Goal: Communication & Community: Ask a question

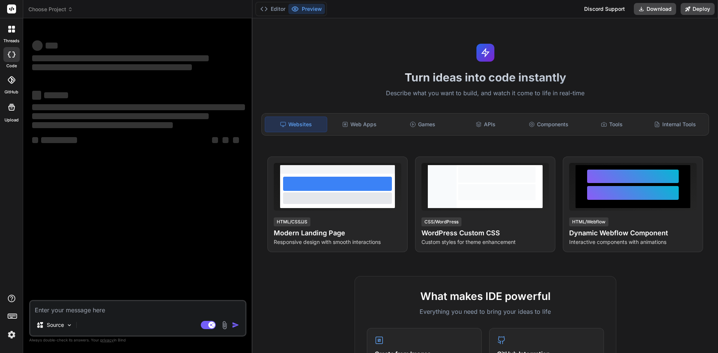
type textarea "x"
click at [119, 308] on textarea at bounding box center [137, 307] width 215 height 13
type textarea "H"
type textarea "x"
type textarea "Ho"
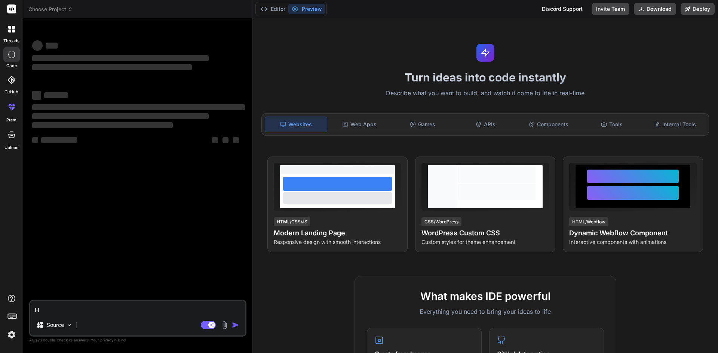
type textarea "x"
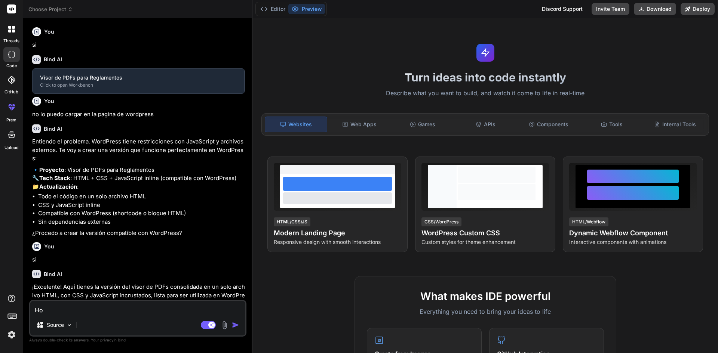
type textarea "Hol"
type textarea "x"
type textarea "Hola"
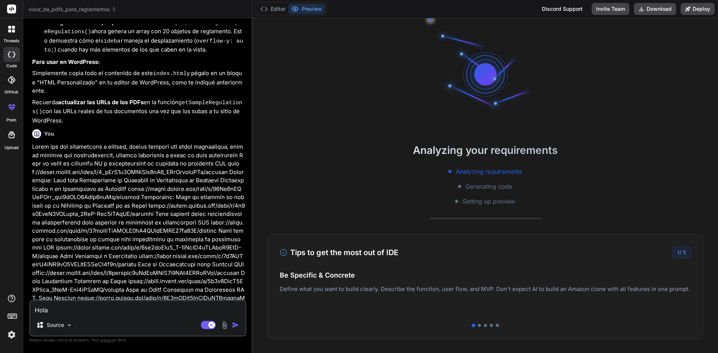
scroll to position [859, 0]
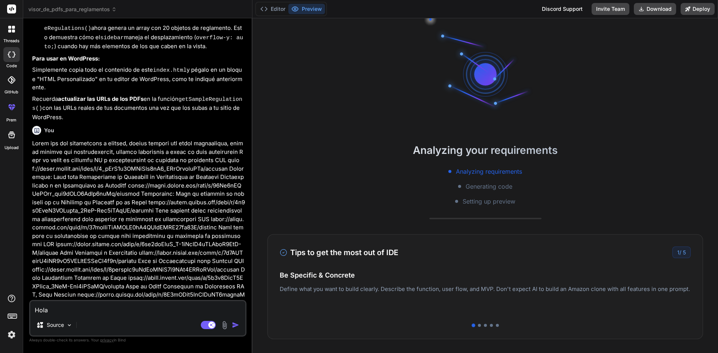
drag, startPoint x: 56, startPoint y: 308, endPoint x: 34, endPoint y: 308, distance: 22.1
click at [34, 308] on textarea "Hola" at bounding box center [137, 307] width 215 height 13
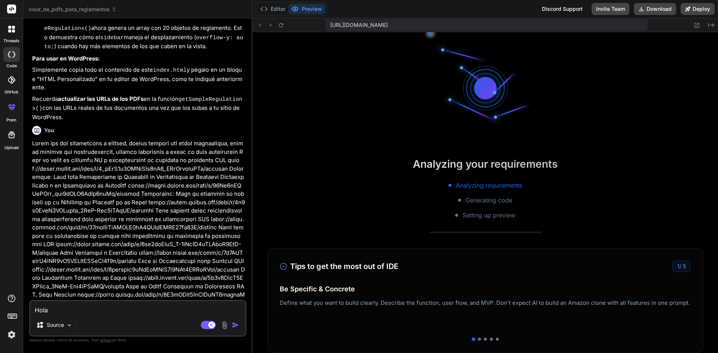
scroll to position [227, 0]
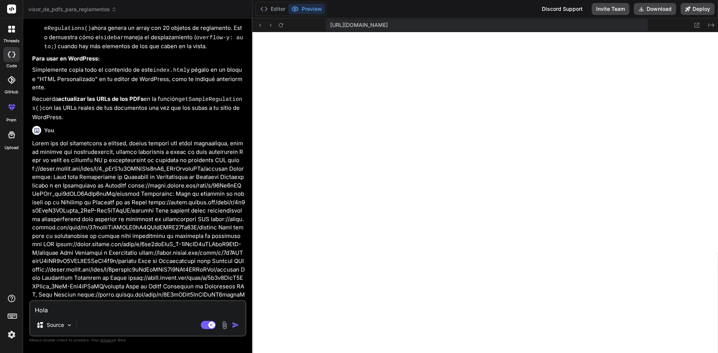
type textarea "x"
type textarea "Hola"
click at [12, 26] on icon at bounding box center [11, 29] width 7 height 7
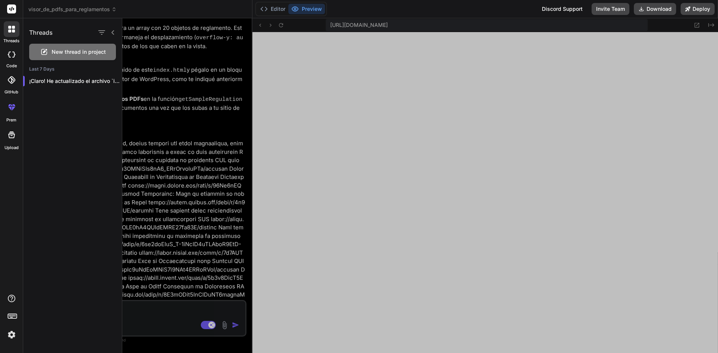
click at [79, 54] on span "New thread in project" at bounding box center [79, 51] width 54 height 7
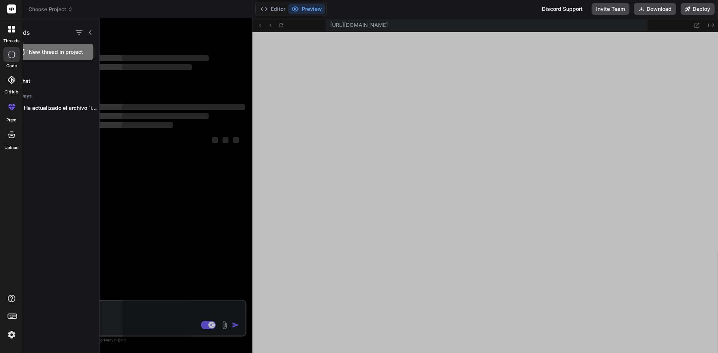
scroll to position [263, 0]
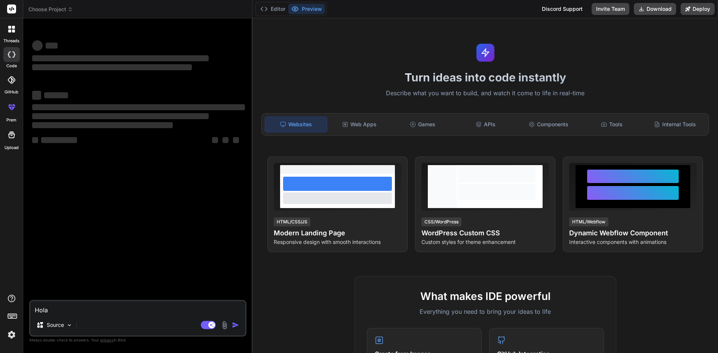
click at [129, 311] on textarea "Hola" at bounding box center [137, 307] width 215 height 13
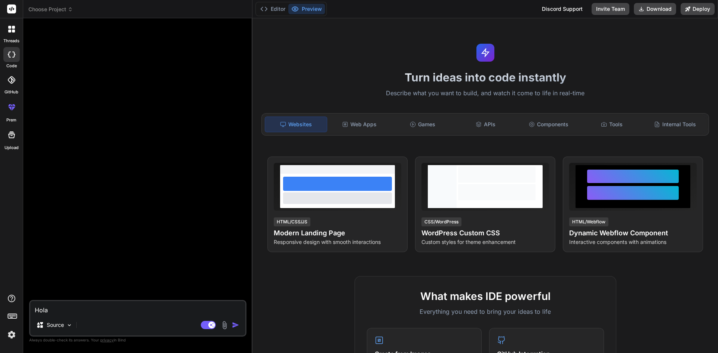
click at [239, 326] on img "button" at bounding box center [235, 324] width 7 height 7
type textarea "x"
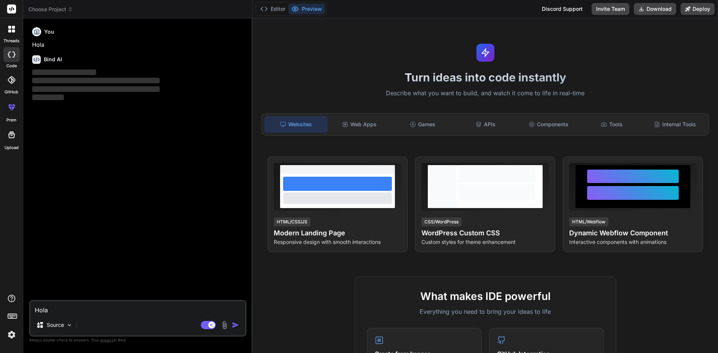
click at [133, 304] on textarea "Hola" at bounding box center [137, 307] width 215 height 13
type textarea "M"
type textarea "x"
type textarea "Me"
type textarea "x"
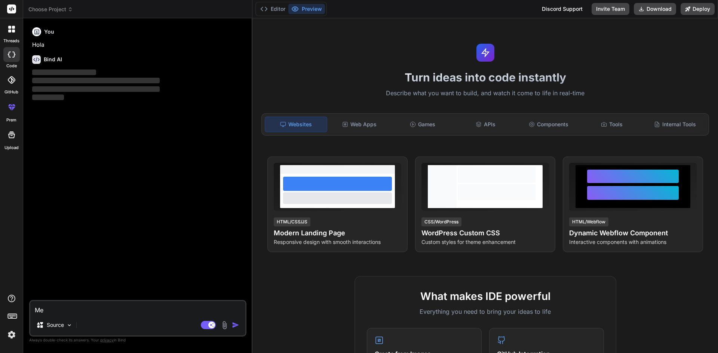
type textarea "Mej"
type textarea "x"
type textarea "Mejo"
type textarea "x"
type textarea "Mejor"
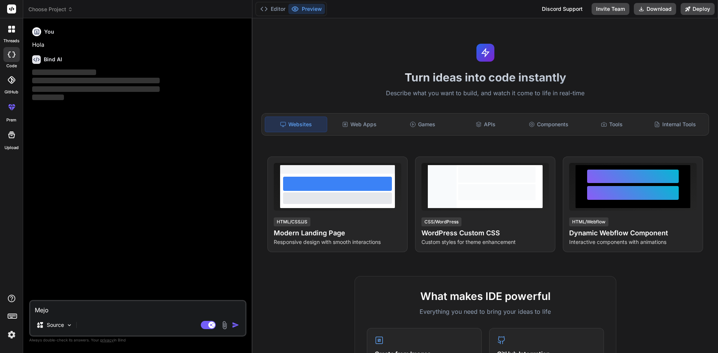
type textarea "x"
type textarea "Mejora"
type textarea "x"
type textarea "Mejora"
type textarea "x"
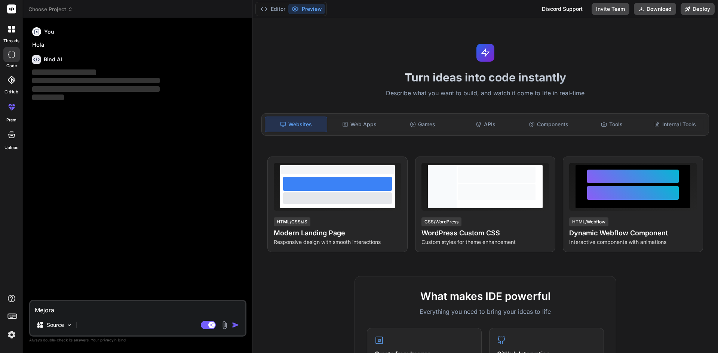
type textarea "Mejora e"
type textarea "x"
type textarea "Mejora es"
type textarea "x"
type textarea "Mejora est"
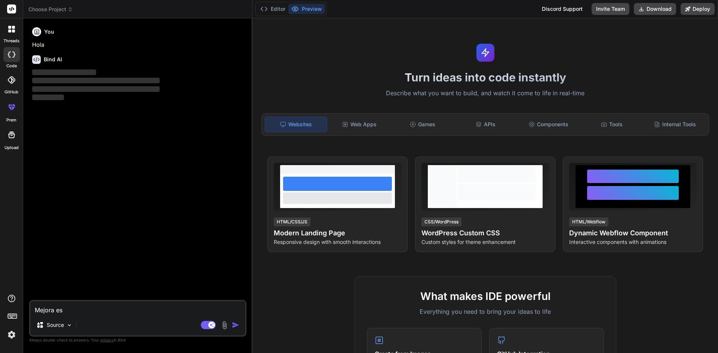
type textarea "x"
type textarea "Mejora este"
type textarea "x"
type textarea "Mejora este"
type textarea "x"
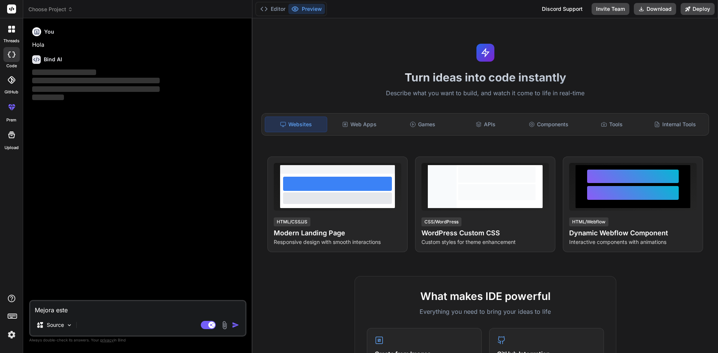
type textarea "Mejora este t"
type textarea "x"
type textarea "Mejora este te"
type textarea "x"
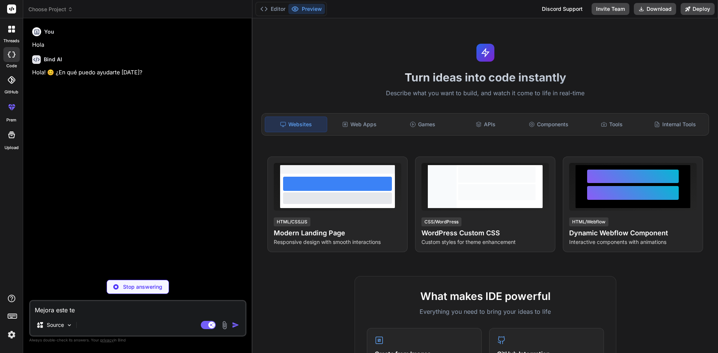
type textarea "Mejora este tex"
type textarea "x"
type textarea "Mejora este text"
type textarea "x"
type textarea "Mejora este texto"
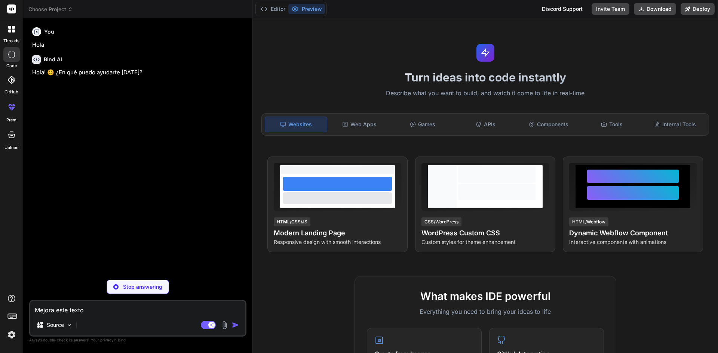
type textarea "x"
type textarea "Mejora este text"
type textarea "x"
type textarea "Mejora este tex"
type textarea "x"
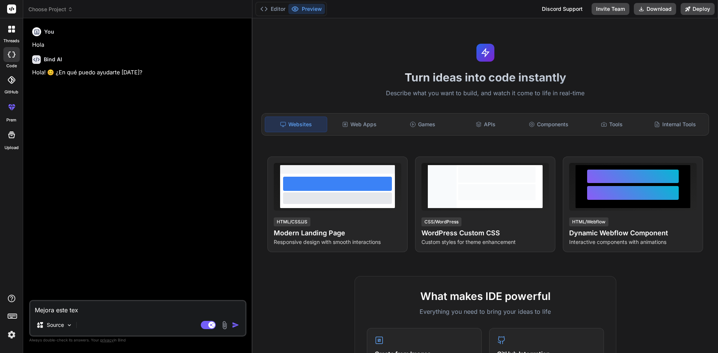
type textarea "Mejora este te"
type textarea "x"
type textarea "Mejora este t"
type textarea "x"
type textarea "Mejora este"
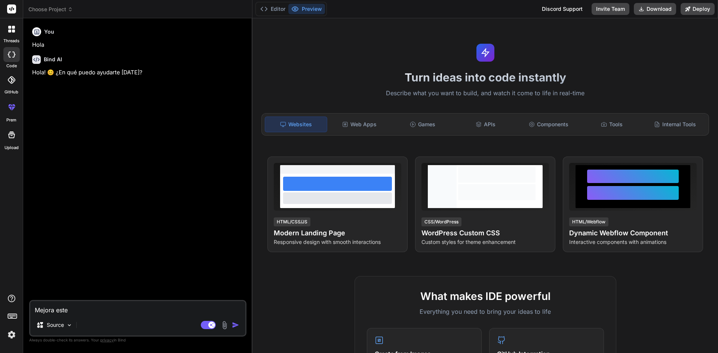
type textarea "x"
type textarea "Mejora este c"
type textarea "x"
type textarea "Mejora este co"
type textarea "x"
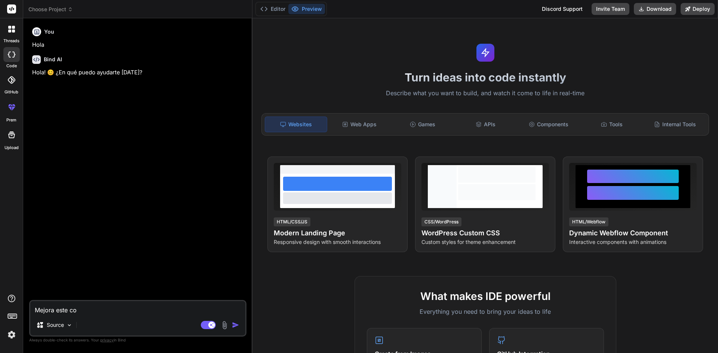
type textarea "Mejora este cod"
type textarea "x"
type textarea "Mejora este codg"
type textarea "x"
type textarea "Mejora este codgi"
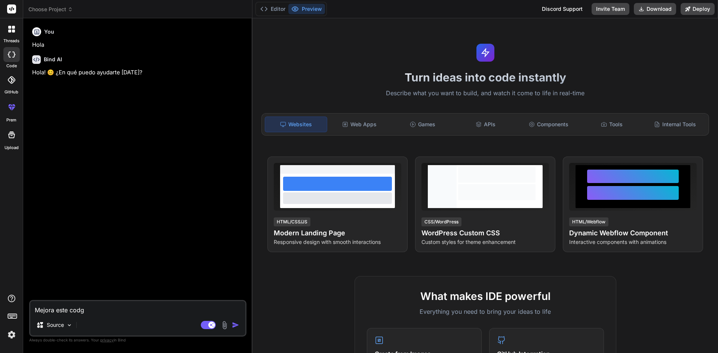
type textarea "x"
type textarea "Mejora este codgio"
type textarea "x"
type textarea "Mejora este codgio"
type textarea "x"
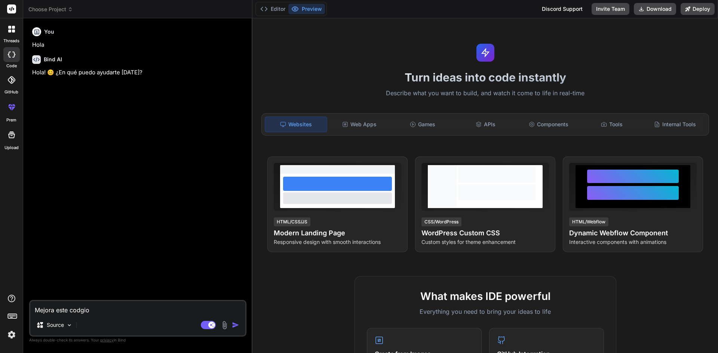
type textarea "Mejora este codgio"
type textarea "x"
type textarea "Mejora este codgi"
type textarea "x"
type textarea "Mejora este codg"
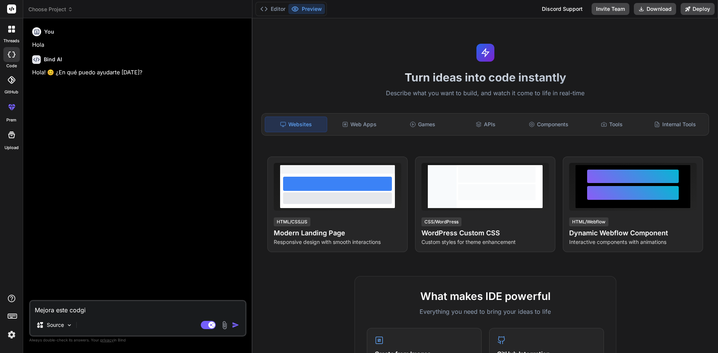
type textarea "x"
type textarea "Mejora este cod"
type textarea "x"
type textarea "Mejora este codi"
type textarea "x"
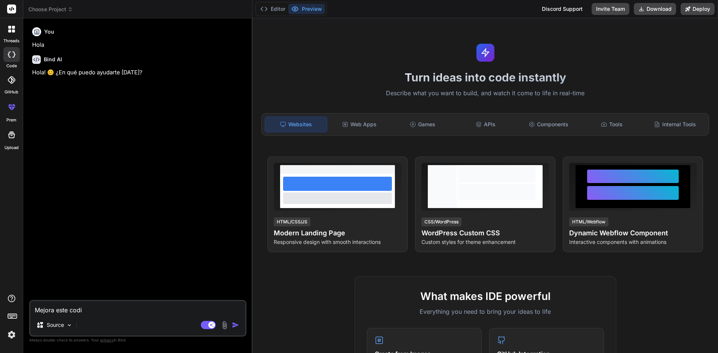
type textarea "Mejora este codig"
type textarea "x"
type textarea "Mejora este codigo"
type textarea "x"
type textarea "Mejora este codigo"
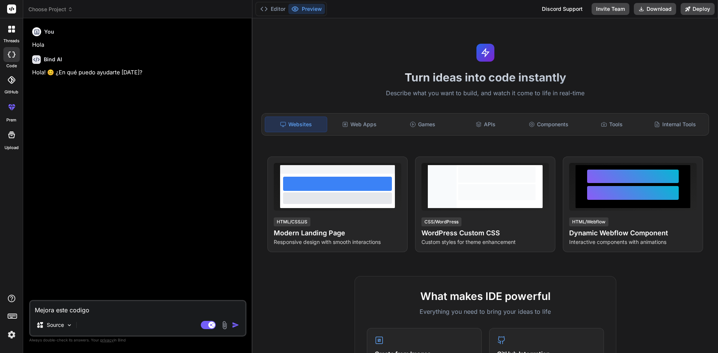
type textarea "x"
type textarea "Mejora este codigo c"
type textarea "x"
type textarea "Mejora este codigo co"
type textarea "x"
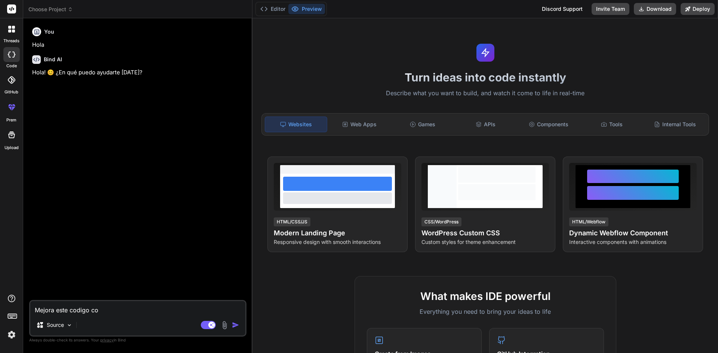
type textarea "Mejora este codigo con"
type textarea "x"
type textarea "Mejora este codigo con"
type textarea "x"
type textarea "Mejora este codigo con e"
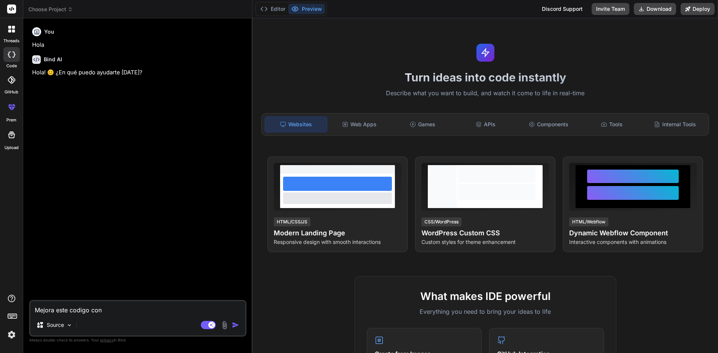
type textarea "x"
type textarea "Mejora este codigo con es"
type textarea "x"
type textarea "Mejora este codigo con est"
type textarea "x"
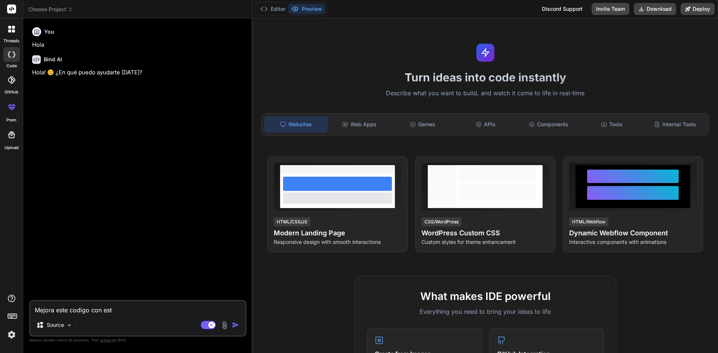
type textarea "Mejora este codigo con este"
type textarea "x"
type textarea "Mejora este codigo con est"
type textarea "x"
type textarea "Mejora este codigo con esta"
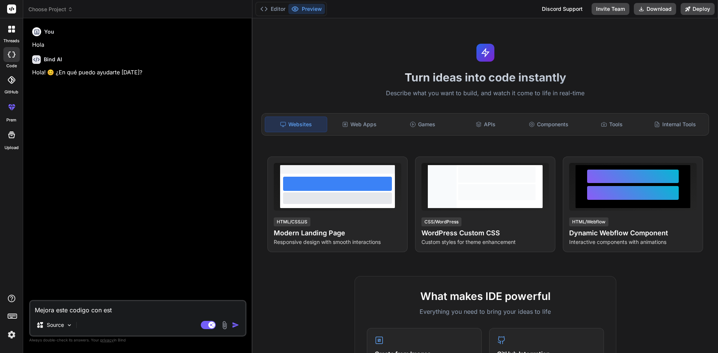
type textarea "x"
type textarea "Mejora este codigo con estas"
type textarea "x"
type textarea "Mejora este codigo con estas"
type textarea "x"
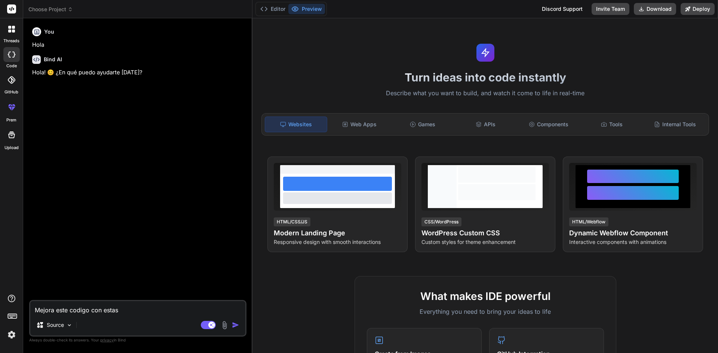
type textarea "Mejora este codigo con estas d"
type textarea "x"
type textarea "Mejora este codigo con estas di"
type textarea "x"
type textarea "Mejora este codigo con estas din"
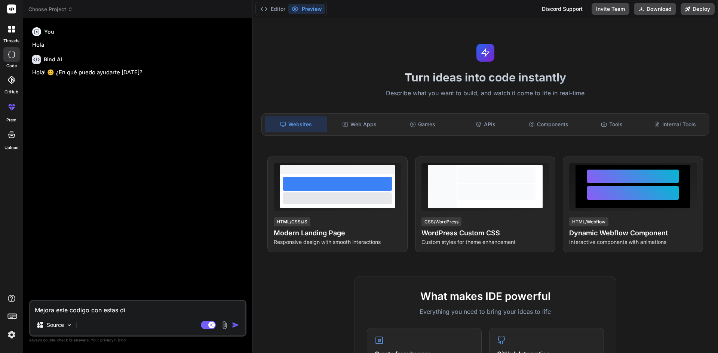
type textarea "x"
type textarea "Mejora este codigo con estas di"
type textarea "x"
type textarea "Mejora este codigo con estas d"
type textarea "x"
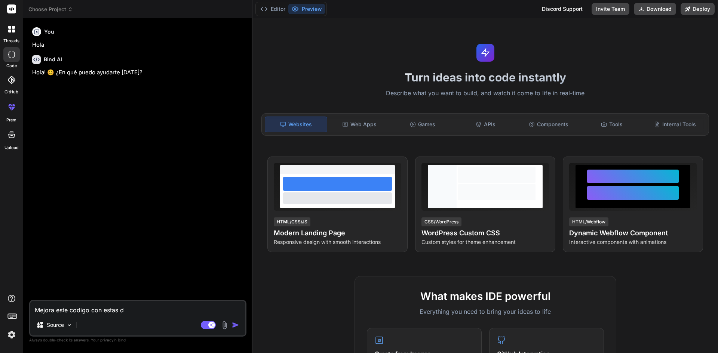
type textarea "Mejora este codigo con estas"
type textarea "x"
type textarea "Mejora este codigo con estas i"
type textarea "x"
type textarea "Mejora este codigo con estas in"
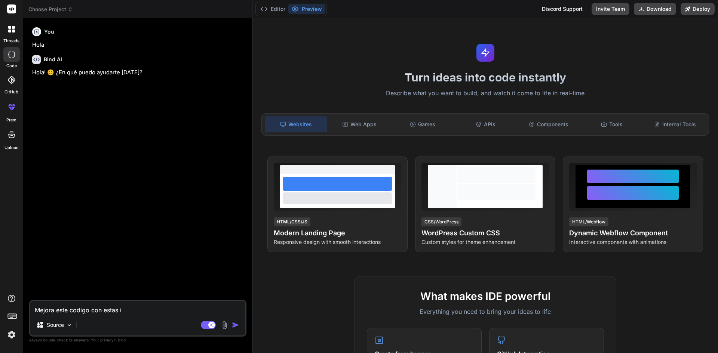
type textarea "x"
type textarea "Mejora este codigo con estas ind"
type textarea "x"
type textarea "Mejora este codigo con estas indi"
type textarea "x"
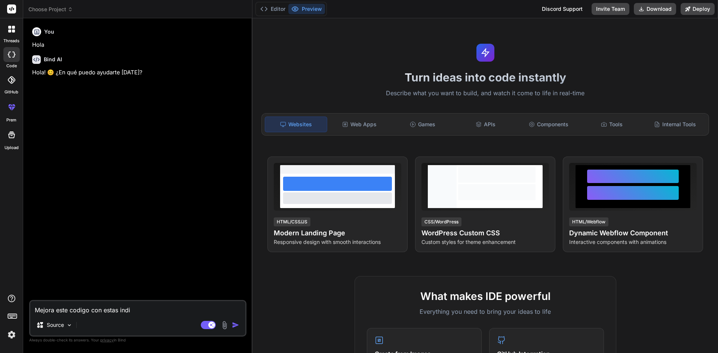
type textarea "Mejora este codigo con estas indic"
type textarea "x"
type textarea "Mejora este codigo con estas indica"
type textarea "x"
type textarea "Mejora este codigo con estas indicac"
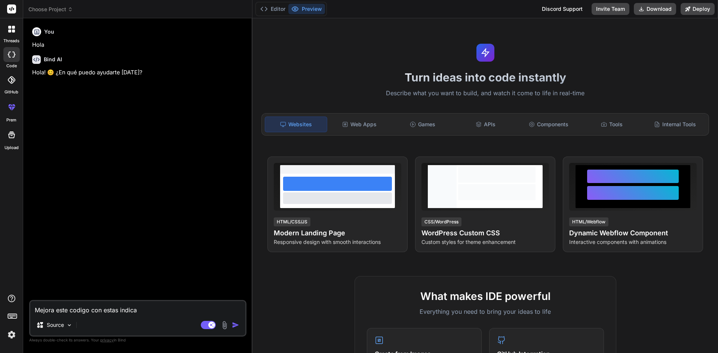
type textarea "x"
type textarea "Mejora este codigo con estas indicaci"
type textarea "x"
type textarea "Mejora este codigo con estas indicacio"
type textarea "x"
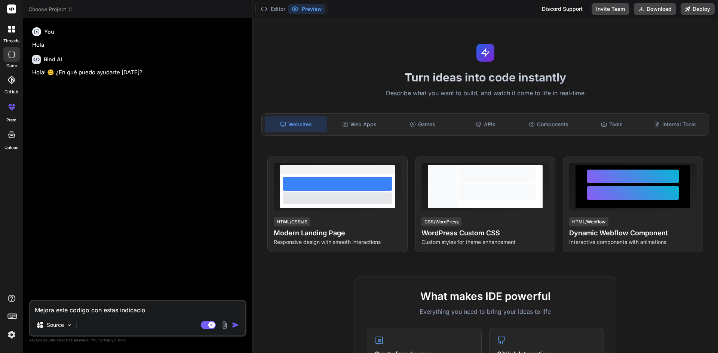
type textarea "Mejora este codigo con estas indicacion"
type textarea "x"
type textarea "Mejora este codigo con estas indicacione"
type textarea "x"
type textarea "Mejora este codigo con estas indicaciones"
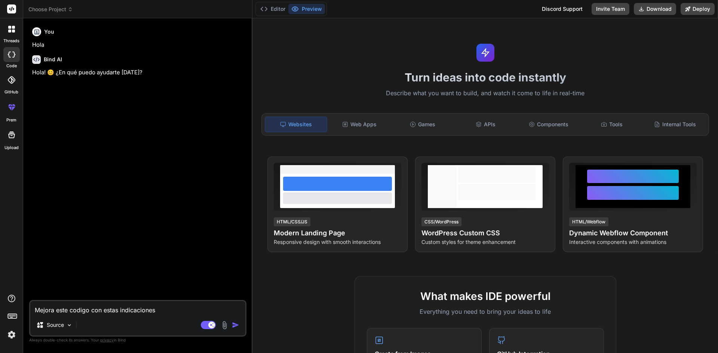
type textarea "x"
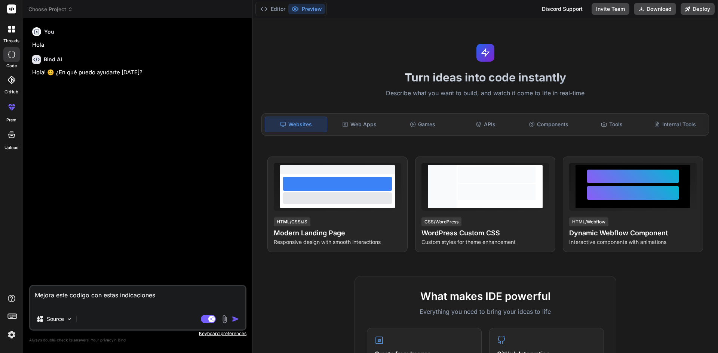
type textarea "Mejora este codigo con estas indicaciones :"
type textarea "x"
type textarea "Mejora este codigo con estas indicaciones"
type textarea "x"
type textarea "Mejora este codigo con estas indicaciones"
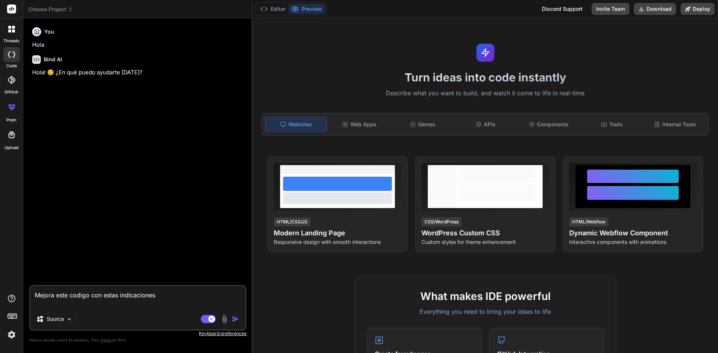
type textarea "x"
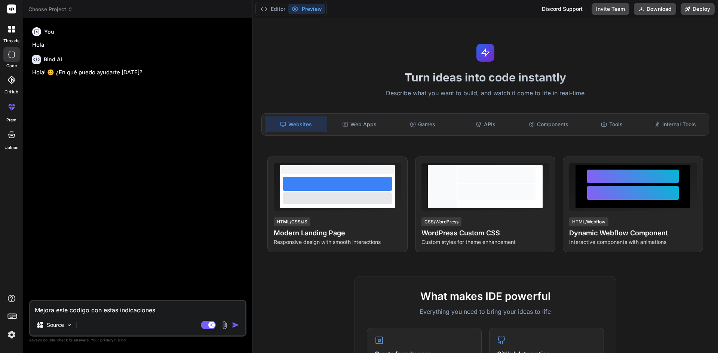
type textarea "Mejora este codigo con estas indicaciones:"
type textarea "x"
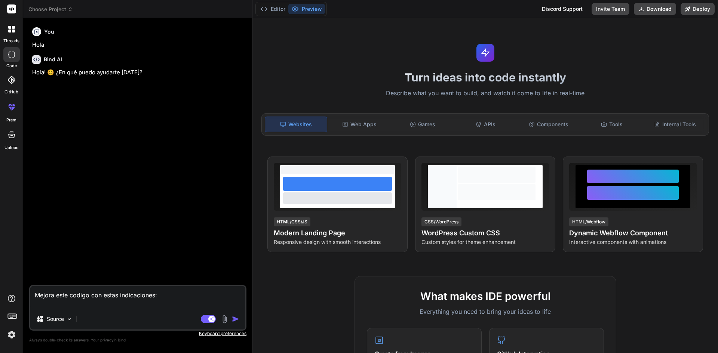
paste textarea "Loremip dolorsita (consecte adi elit-se doei tem 9.i utlabor) Etdo ma aliqua — …"
type textarea "Loremi dolo sitame con adipi elitseddoeiu: Tempori utlaboree (dolorema ali enim…"
type textarea "x"
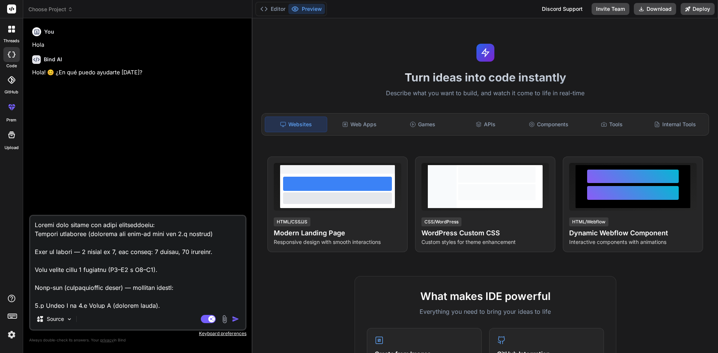
scroll to position [584, 0]
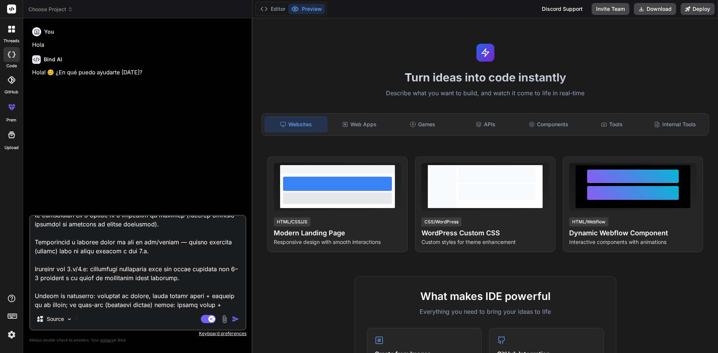
type textarea "Loremi dolo sitame con adipi elitseddoeiu: Tempori utlaboree (dolorema ali enim…"
click at [235, 319] on img "button" at bounding box center [235, 319] width 7 height 7
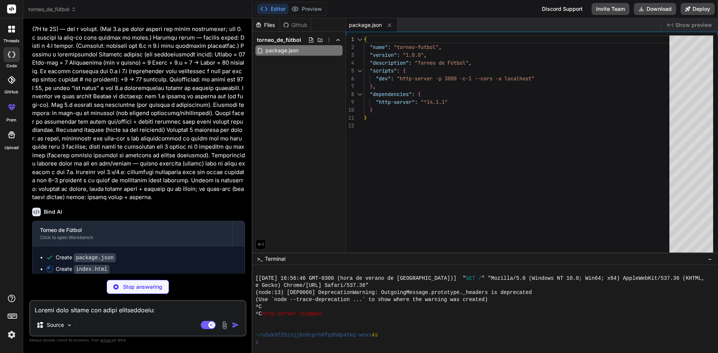
scroll to position [144, 0]
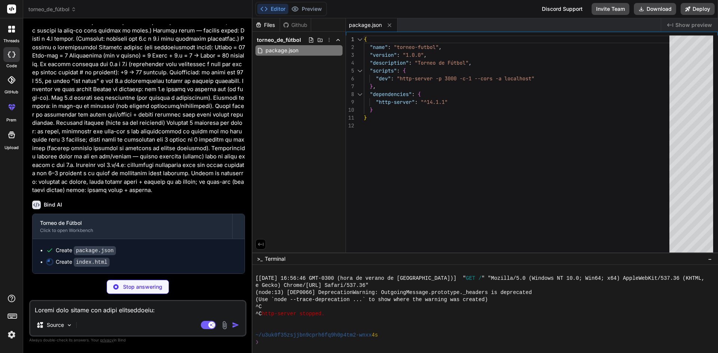
click at [106, 316] on div "Source Agent Mode. When this toggle is activated, AI automatically makes decisi…" at bounding box center [137, 318] width 217 height 37
click at [106, 313] on textarea at bounding box center [137, 307] width 215 height 13
type textarea "x"
type textarea "<div class="match bg-[PERSON_NAME] p-4 rounded-lg shadow"> <p class="font-bold"…"
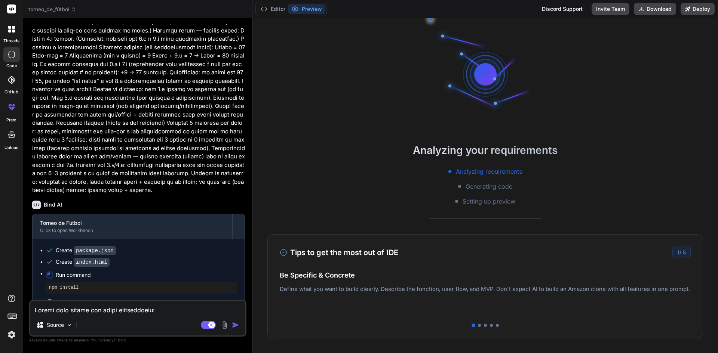
scroll to position [348, 0]
type textarea "x"
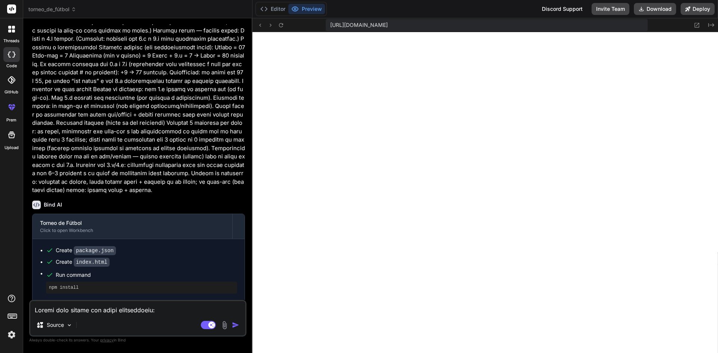
scroll to position [611, 0]
paste textarea "<!-- Loremip: Dolorsitamet co Adipis 3 --> <eli se="doeiusmo-tempor8"> <i6 utla…"
type textarea "<!-- Loremip: Dolorsitamet co Adipis 3 --> <eli se="doeiusmo-tempor8"> <i6 utla…"
type textarea "x"
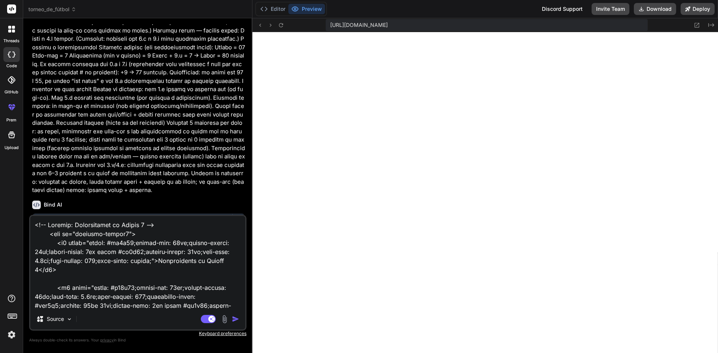
scroll to position [15692, 0]
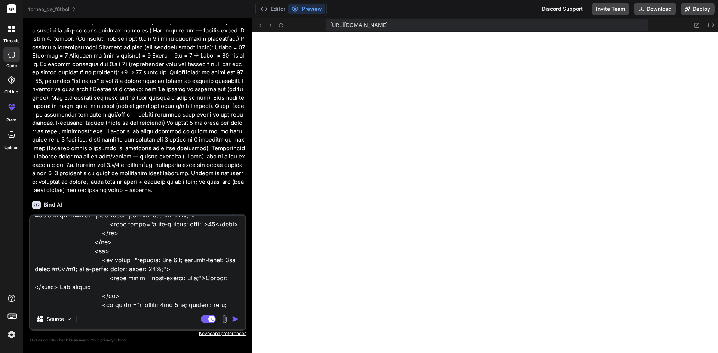
type textarea "<!-- Loremip: Dolorsitamet co Adipis 3 --> <eli se="doeiusmo-tempor8"> <i6 utla…"
click at [236, 318] on img "button" at bounding box center [235, 319] width 7 height 7
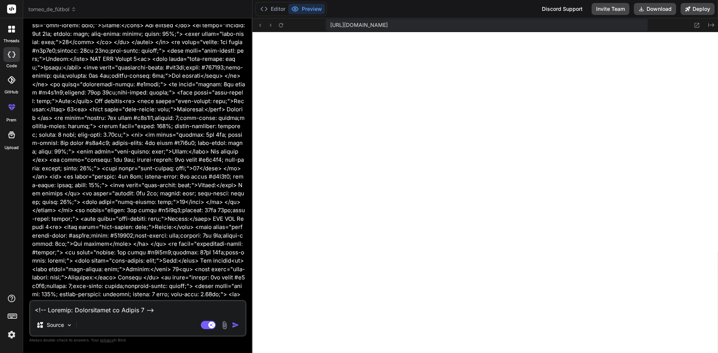
scroll to position [6332, 0]
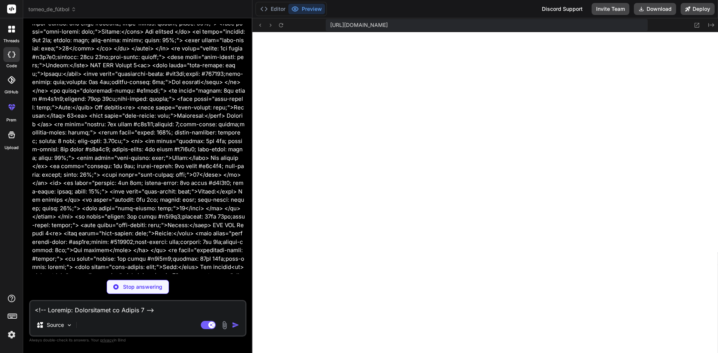
click at [174, 304] on textarea at bounding box center [137, 307] width 215 height 13
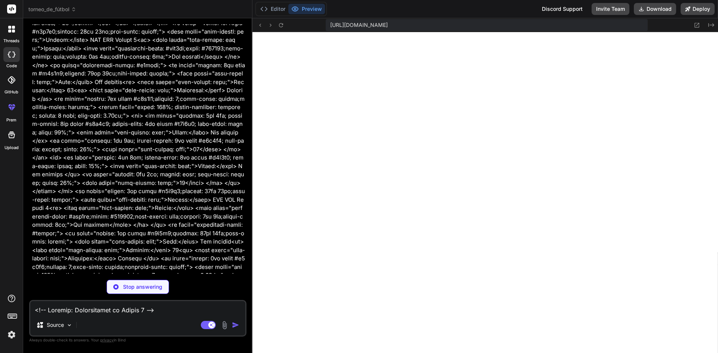
scroll to position [6373, 0]
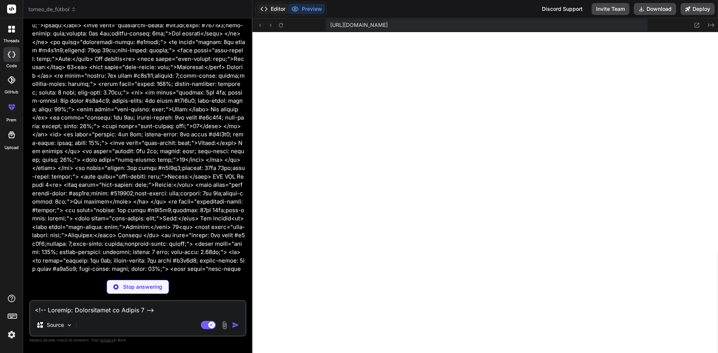
click at [276, 8] on button "Editor" at bounding box center [272, 9] width 31 height 10
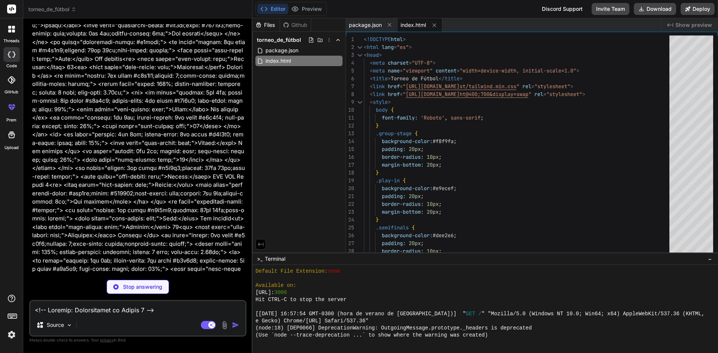
scroll to position [6347, 0]
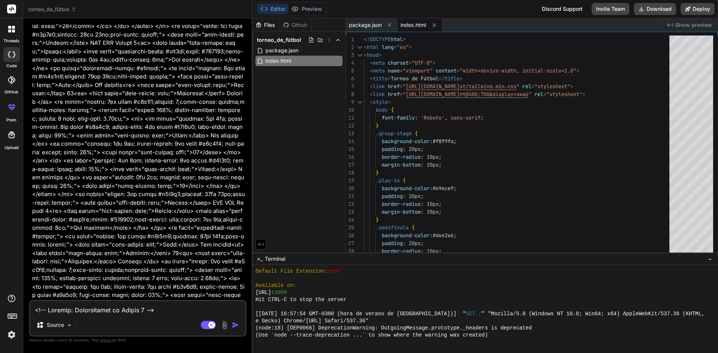
type textarea "x"
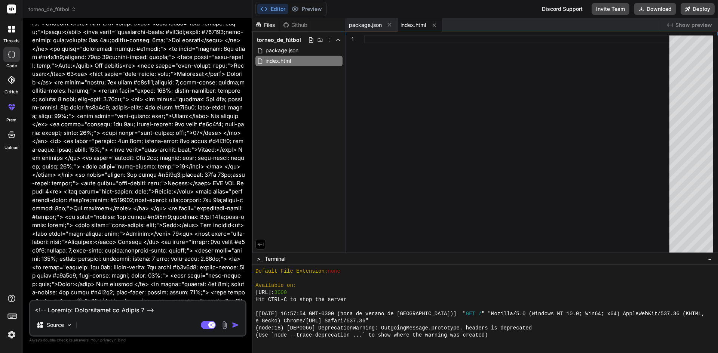
click at [140, 312] on textarea at bounding box center [137, 307] width 215 height 13
type textarea "?"
type textarea "x"
type textarea "??"
type textarea "x"
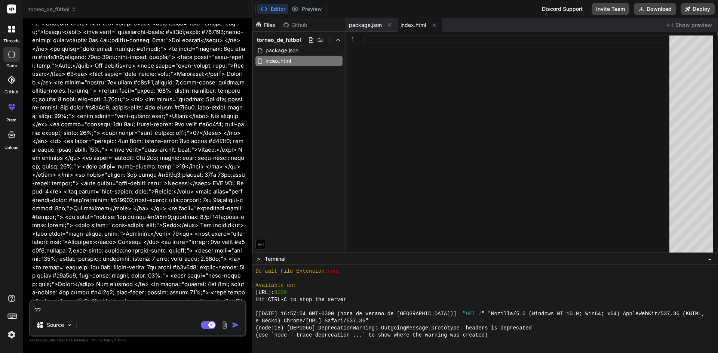
type textarea "??"
click at [235, 323] on img "button" at bounding box center [235, 324] width 7 height 7
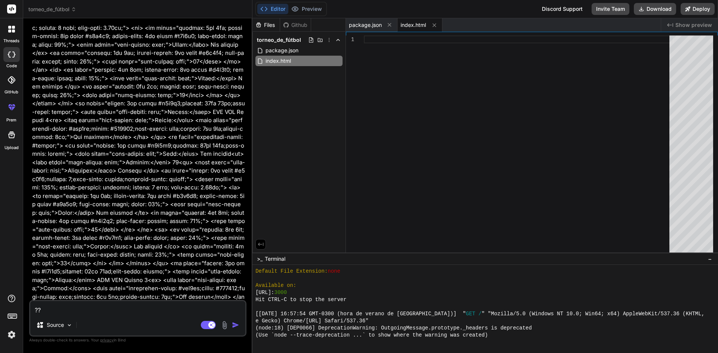
scroll to position [6443, 0]
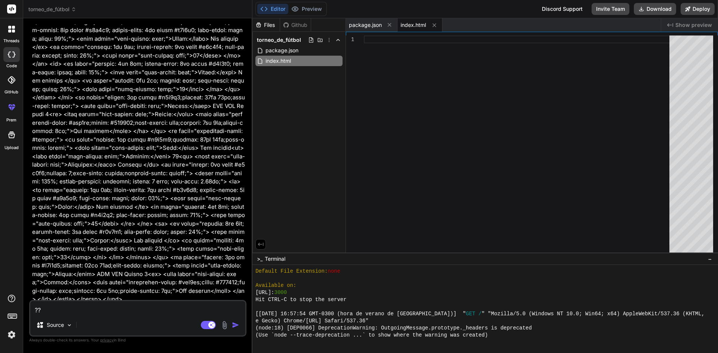
click at [150, 313] on textarea "??" at bounding box center [137, 307] width 215 height 13
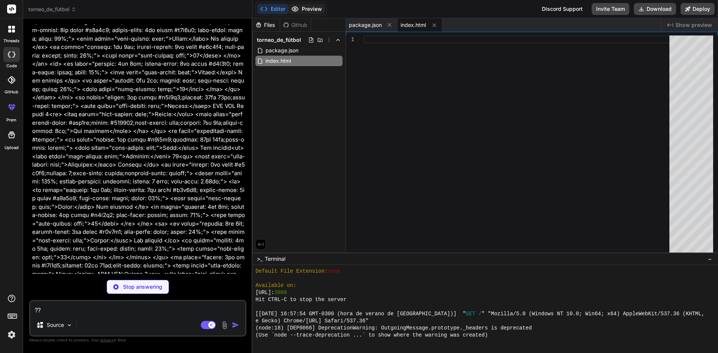
click at [309, 4] on button "Preview" at bounding box center [306, 9] width 37 height 10
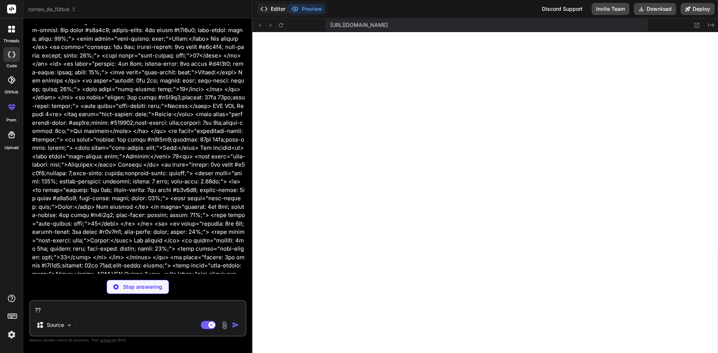
click at [278, 6] on button "Editor" at bounding box center [272, 9] width 31 height 10
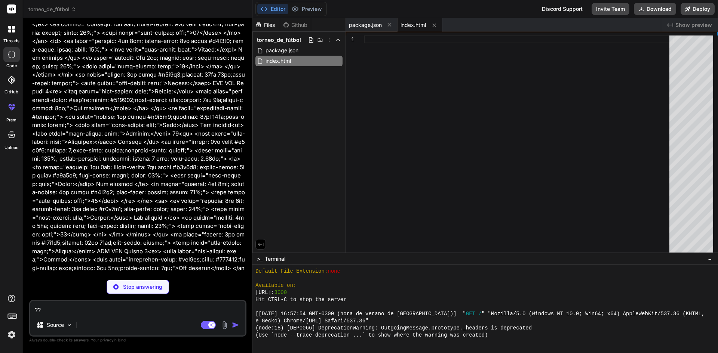
scroll to position [6485, 0]
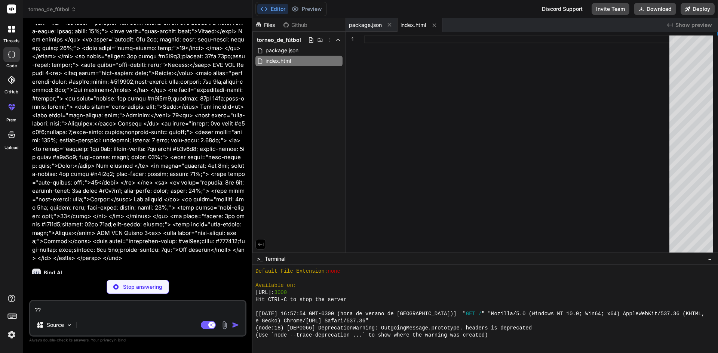
click at [129, 312] on textarea "??" at bounding box center [137, 307] width 215 height 13
click at [157, 313] on textarea "??" at bounding box center [137, 307] width 215 height 13
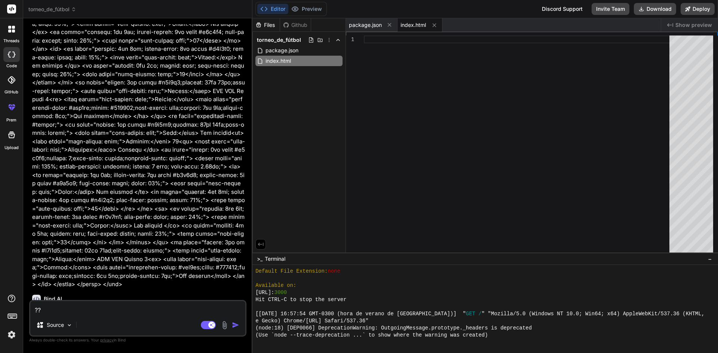
type textarea "x"
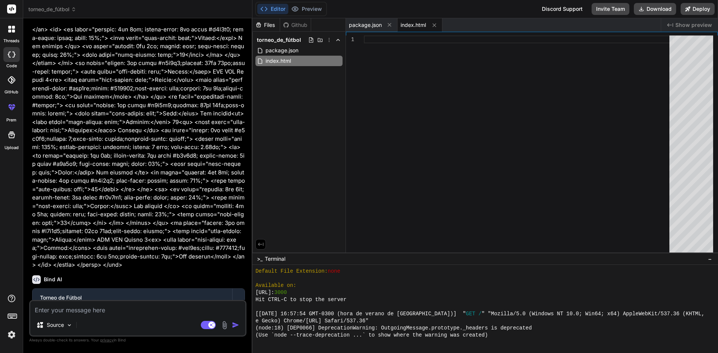
type textarea "q"
type textarea "x"
type textarea "qu"
type textarea "x"
type textarea "que"
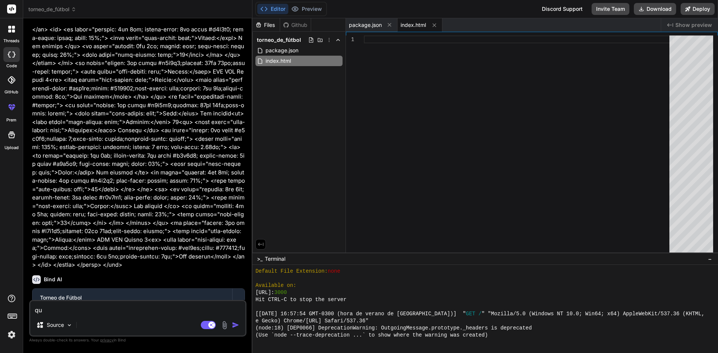
type textarea "x"
type textarea "que"
type textarea "x"
type textarea "que s"
type textarea "x"
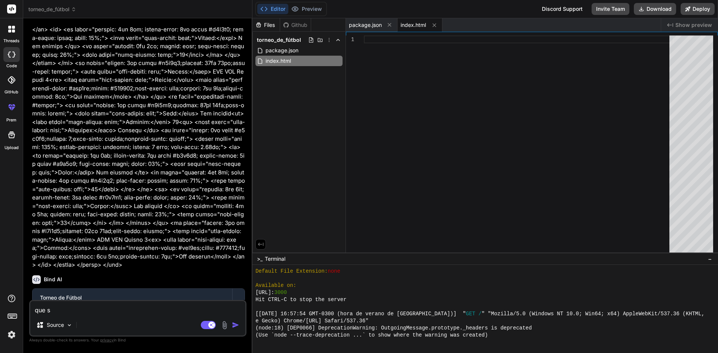
type textarea "que su"
type textarea "x"
type textarea "que suc"
type textarea "x"
type textarea "que suce"
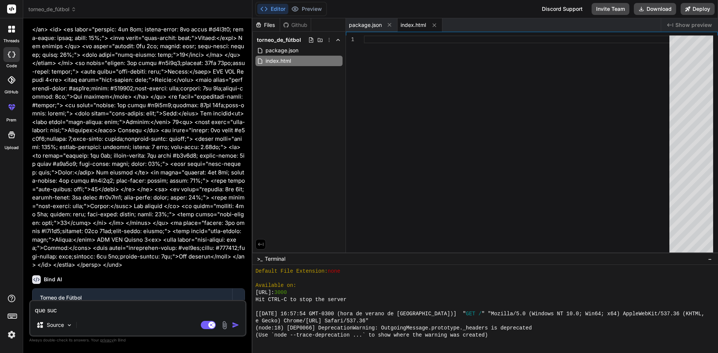
type textarea "x"
type textarea "que suced"
type textarea "x"
type textarea "que sucede"
type textarea "x"
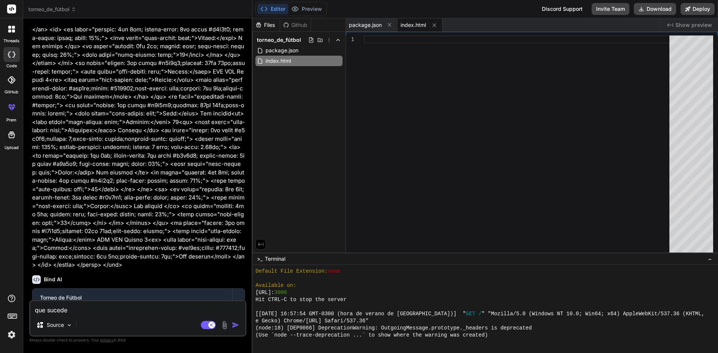
type textarea "que sucede?"
type textarea "x"
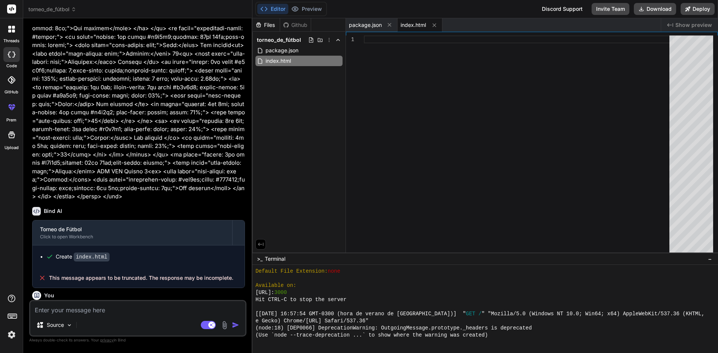
scroll to position [6556, 0]
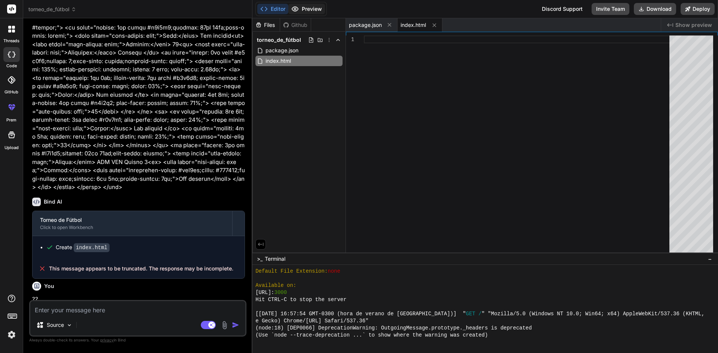
click at [298, 9] on icon at bounding box center [295, 9] width 6 height 4
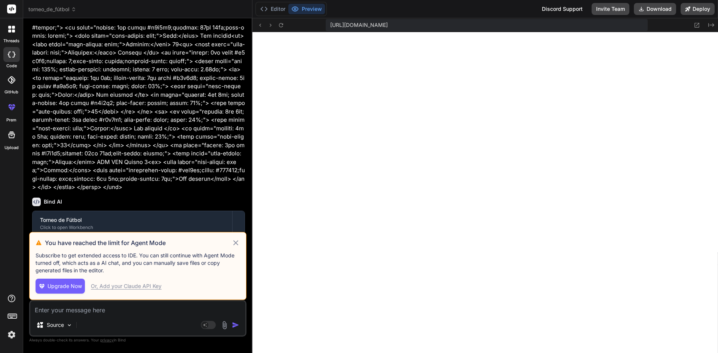
click at [238, 240] on icon at bounding box center [235, 242] width 9 height 9
type textarea "x"
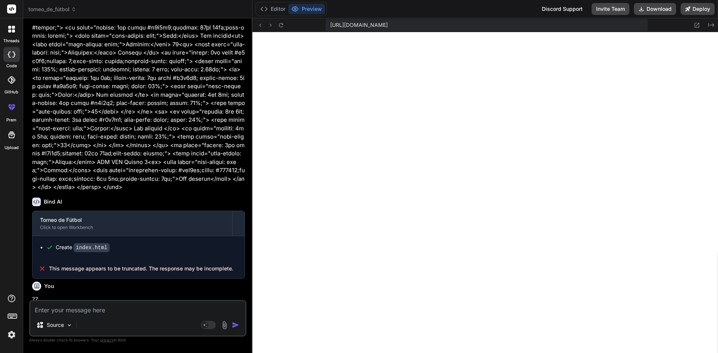
scroll to position [6540, 0]
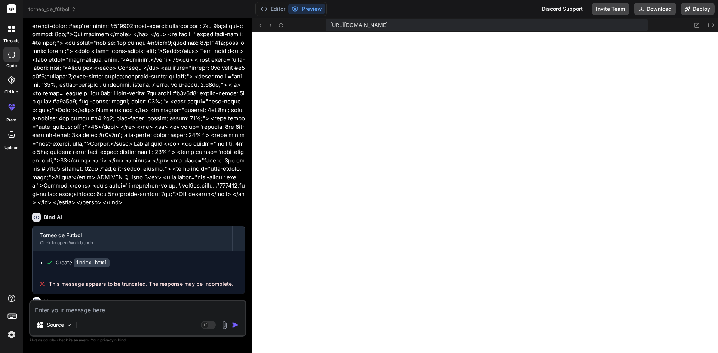
click at [158, 314] on textarea at bounding box center [137, 307] width 215 height 13
type textarea "s"
type textarea "x"
type textarea "si"
type textarea "x"
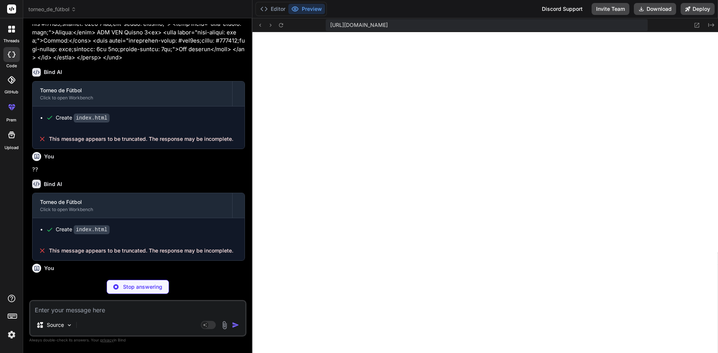
scroll to position [6686, 0]
click at [153, 307] on textarea at bounding box center [137, 307] width 215 height 13
click at [271, 9] on button "Editor" at bounding box center [272, 9] width 31 height 10
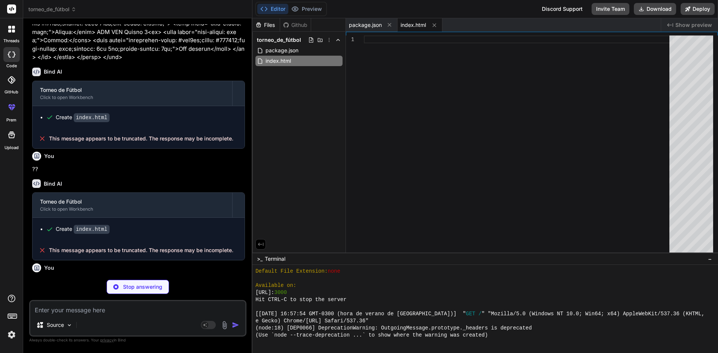
click at [142, 314] on textarea at bounding box center [137, 307] width 215 height 13
click at [161, 314] on textarea at bounding box center [137, 307] width 215 height 13
type textarea "x"
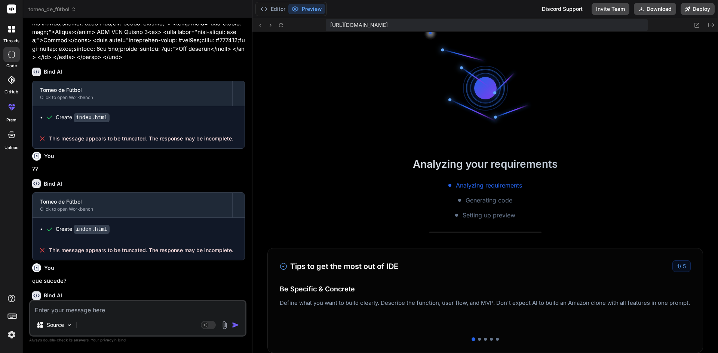
scroll to position [1001, 0]
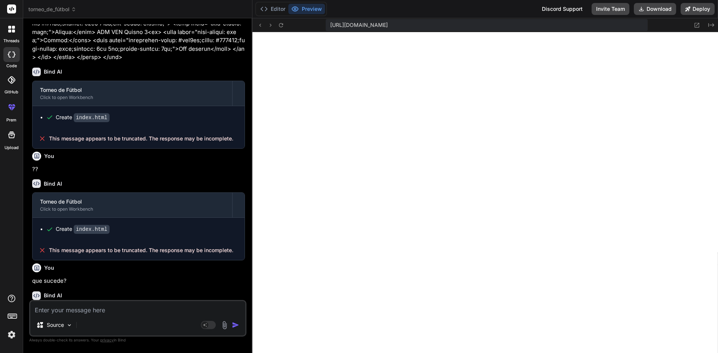
click at [124, 311] on textarea at bounding box center [137, 307] width 215 height 13
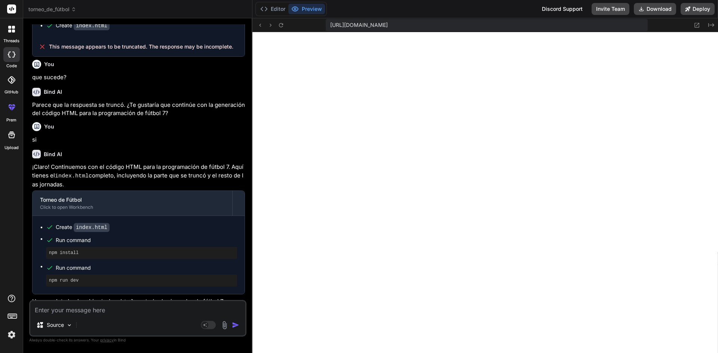
scroll to position [6890, 0]
click at [144, 308] on textarea at bounding box center [137, 307] width 215 height 13
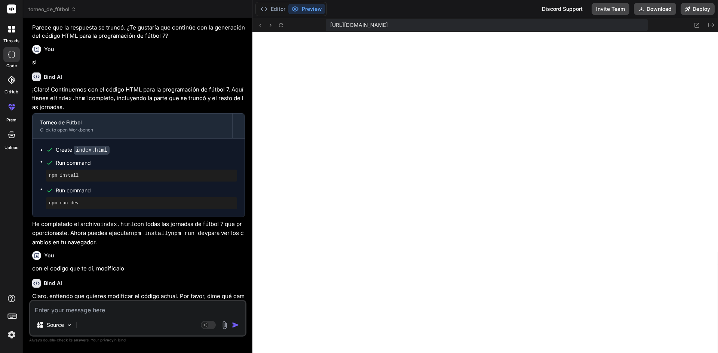
scroll to position [6968, 0]
click at [144, 309] on textarea at bounding box center [137, 307] width 215 height 13
click at [141, 311] on textarea at bounding box center [137, 307] width 215 height 13
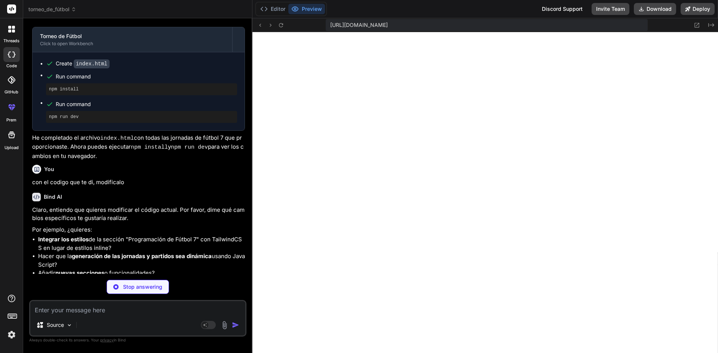
scroll to position [7064, 0]
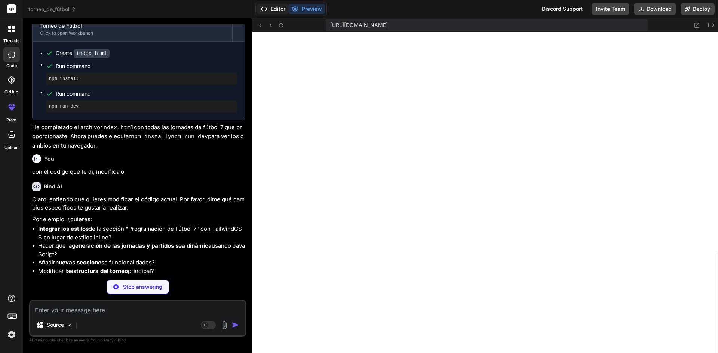
click at [266, 12] on icon at bounding box center [263, 8] width 7 height 7
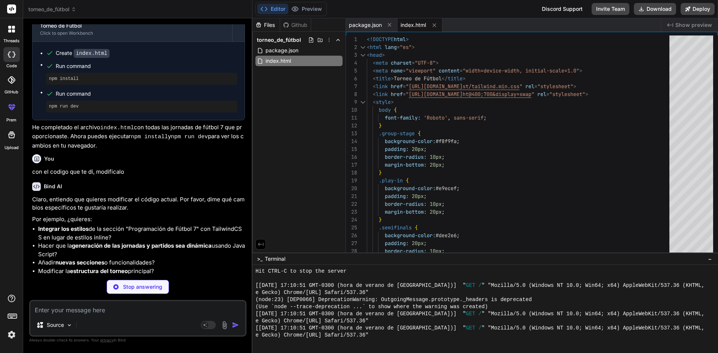
click at [169, 307] on textarea at bounding box center [137, 307] width 215 height 13
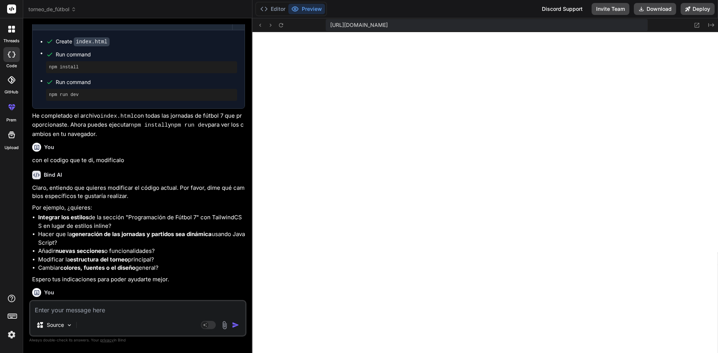
scroll to position [7093, 0]
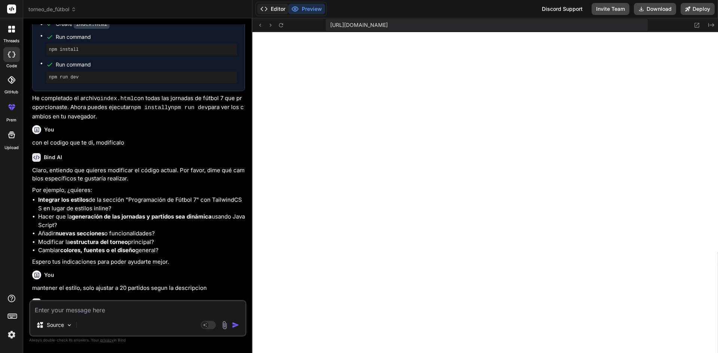
click at [275, 10] on button "Editor" at bounding box center [272, 9] width 31 height 10
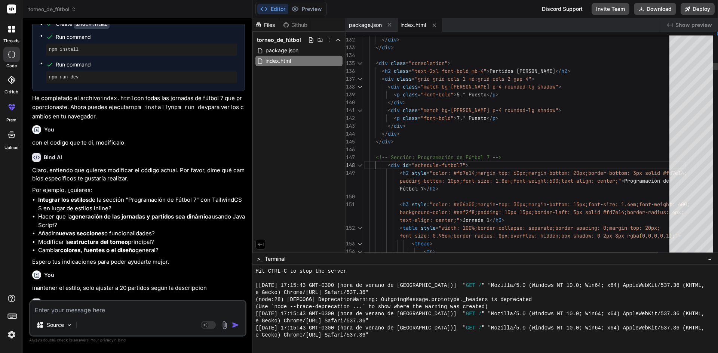
scroll to position [0, 0]
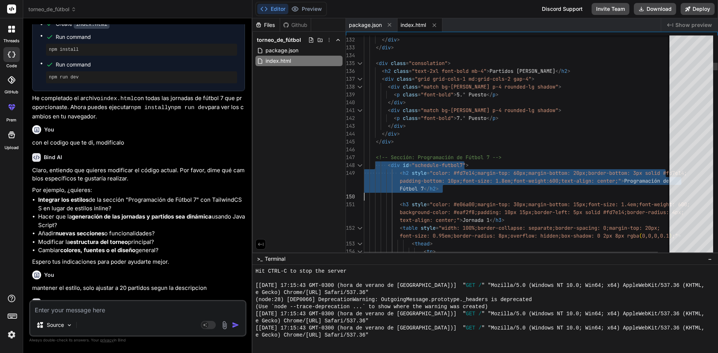
drag, startPoint x: 376, startPoint y: 158, endPoint x: 478, endPoint y: 243, distance: 132.7
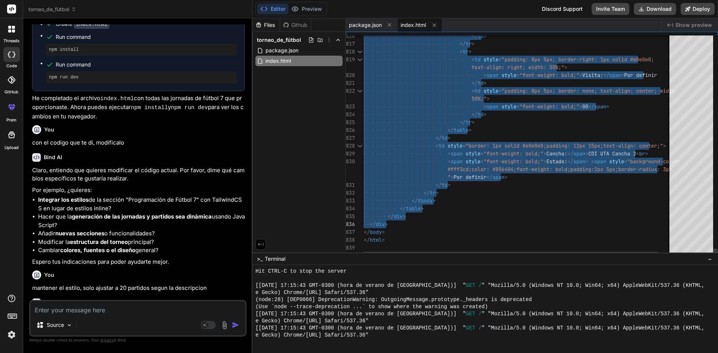
drag, startPoint x: 387, startPoint y: 164, endPoint x: 398, endPoint y: 220, distance: 57.5
